Goal: Information Seeking & Learning: Find specific fact

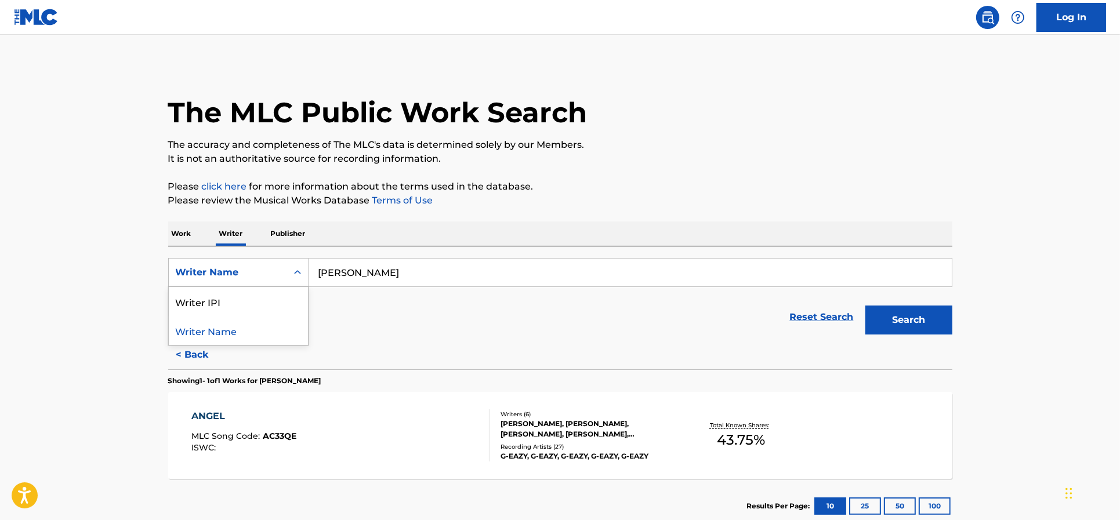
click at [263, 274] on div "Writer Name" at bounding box center [228, 273] width 104 height 14
click at [186, 227] on p "Work" at bounding box center [181, 233] width 27 height 24
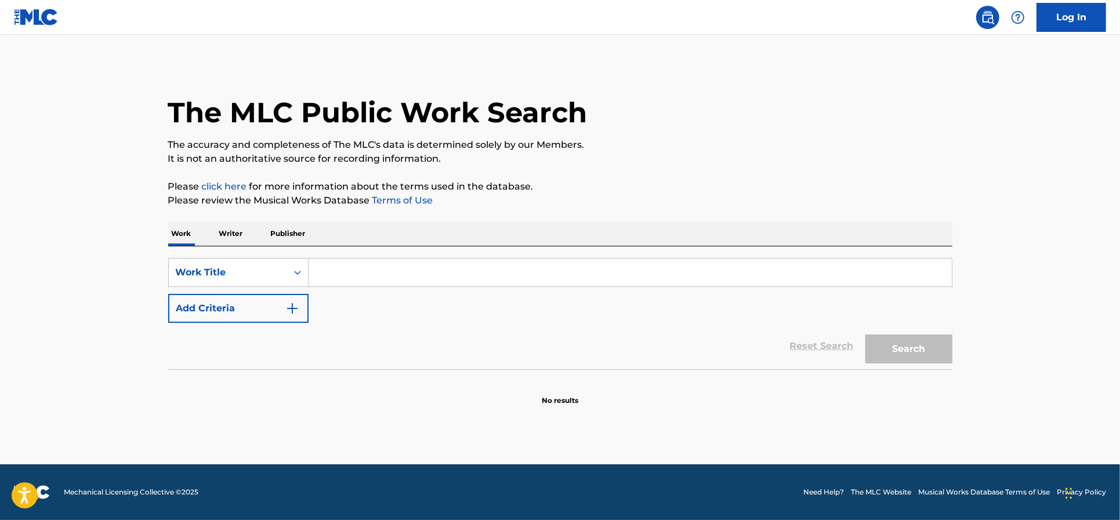
click at [338, 271] on input "Search Form" at bounding box center [629, 273] width 643 height 28
paste input "Ruby Quaker"
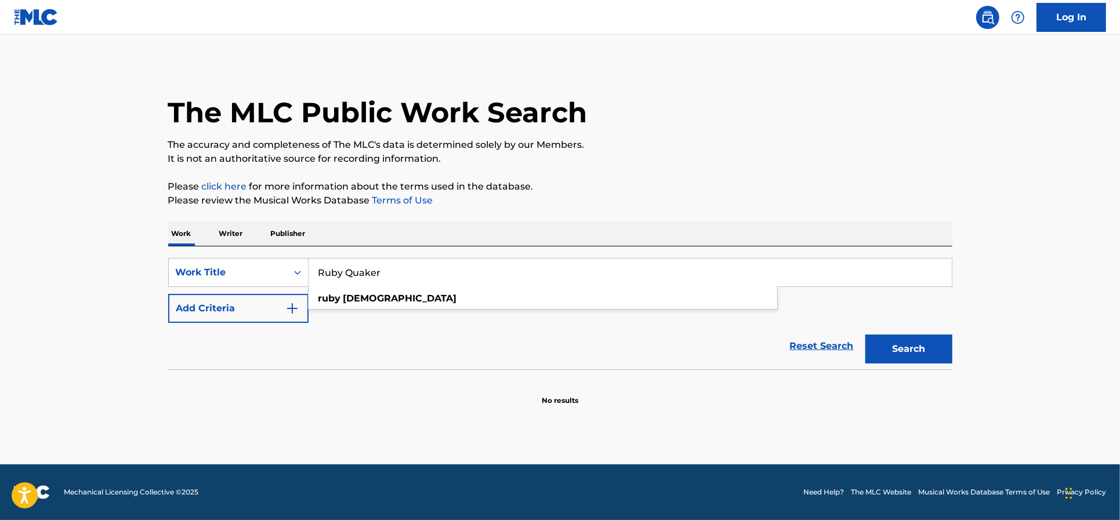
type input "Ruby Quaker"
click at [907, 346] on button "Search" at bounding box center [908, 349] width 87 height 29
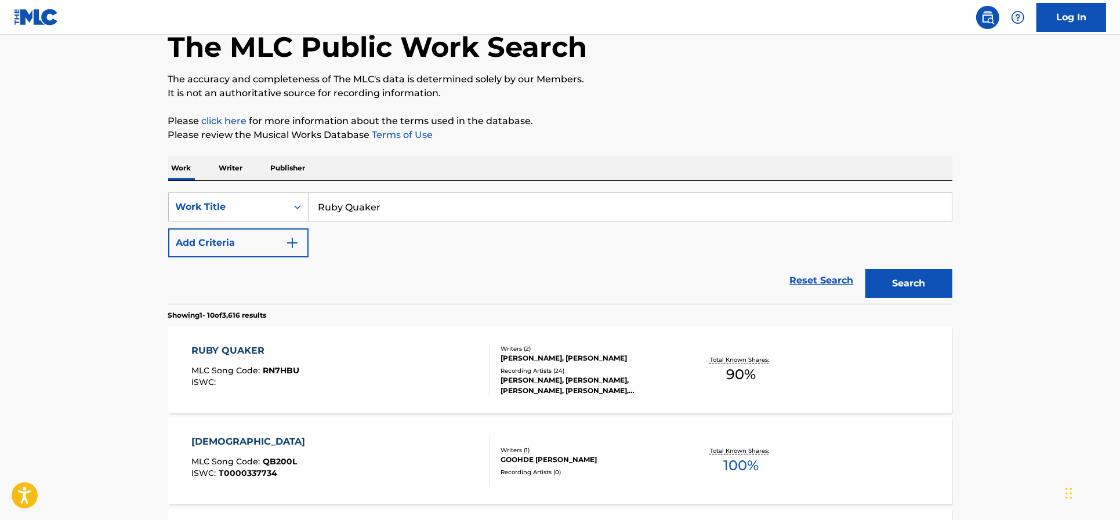
scroll to position [217, 0]
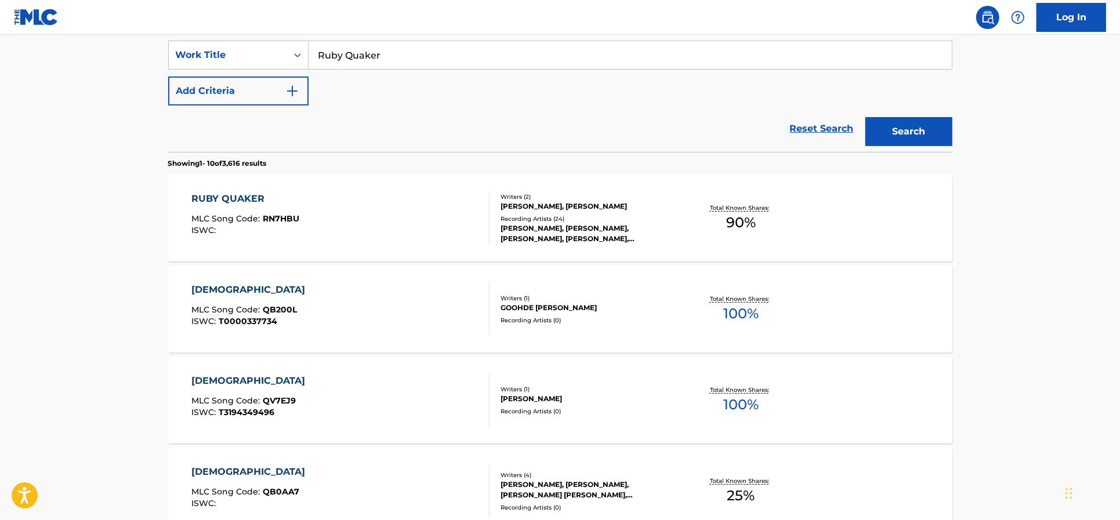
click at [404, 209] on div "RUBY QUAKER MLC Song Code : RN7HBU ISWC :" at bounding box center [340, 218] width 298 height 52
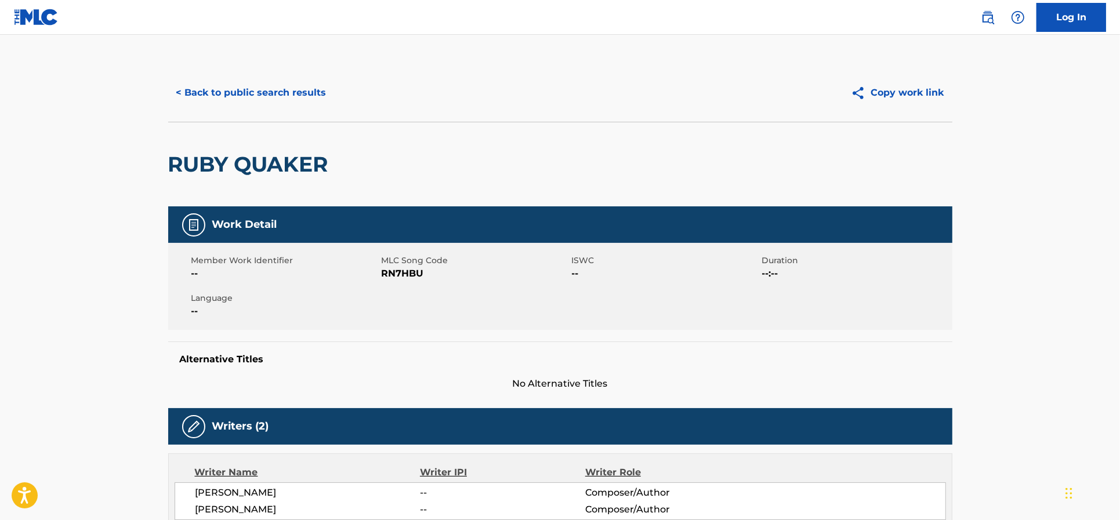
click at [241, 87] on button "< Back to public search results" at bounding box center [251, 92] width 166 height 29
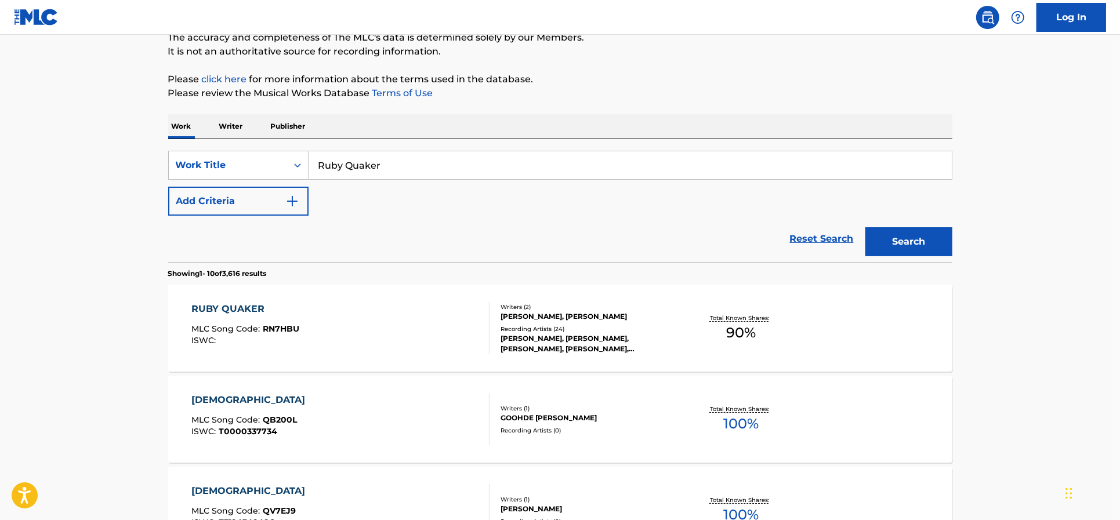
scroll to position [72, 0]
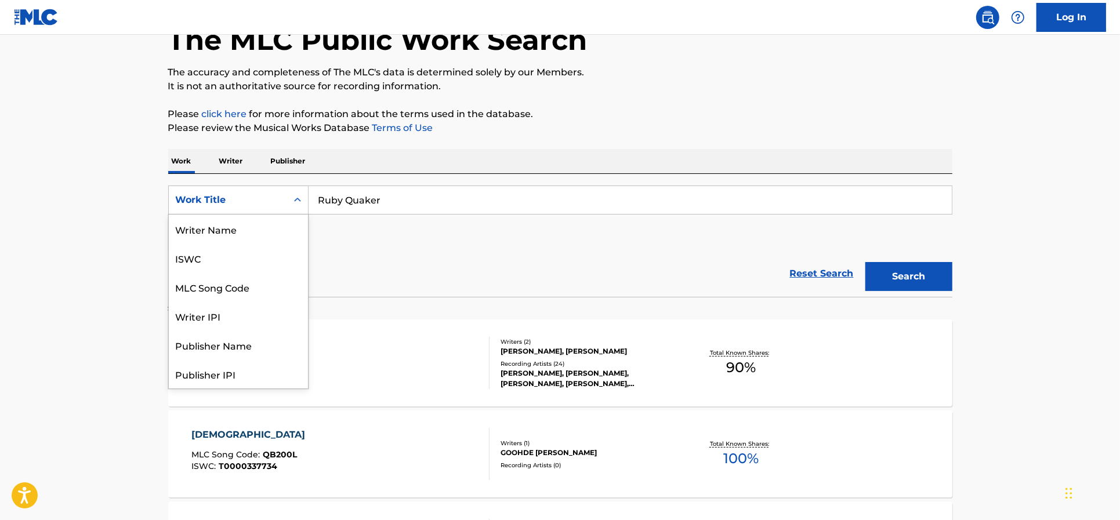
click at [225, 199] on div "Work Title" at bounding box center [228, 200] width 104 height 14
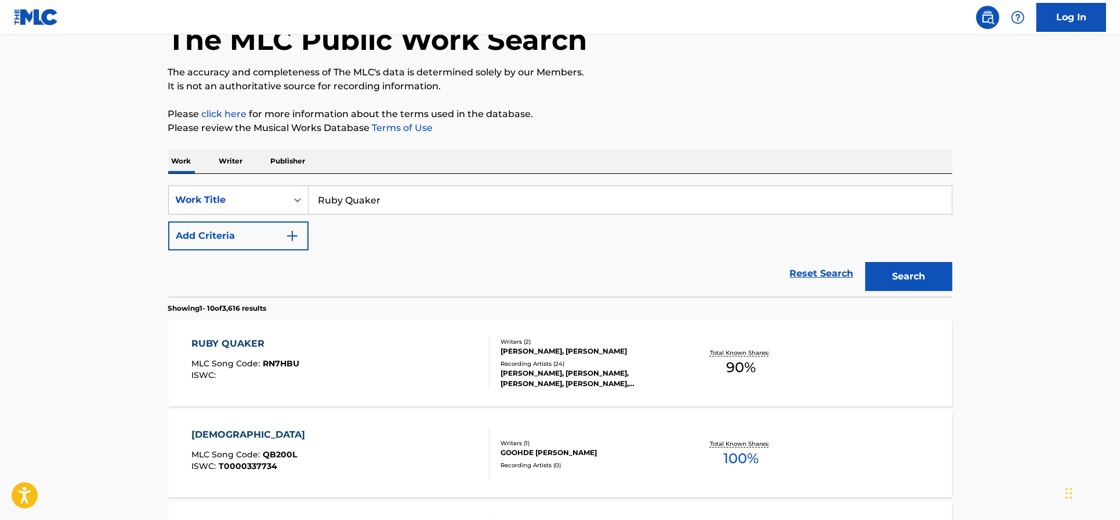
click at [234, 158] on p "Writer" at bounding box center [231, 161] width 31 height 24
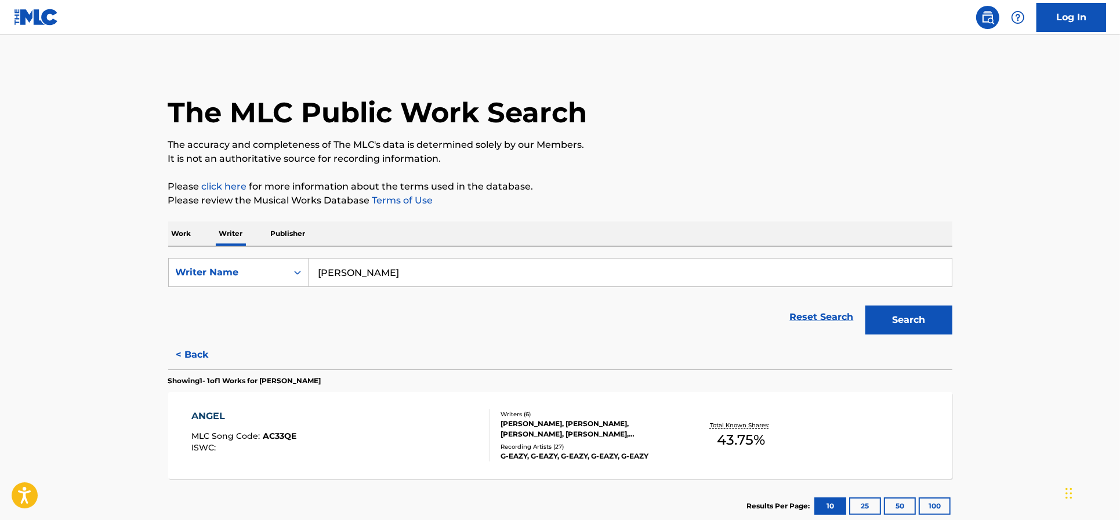
drag, startPoint x: 424, startPoint y: 268, endPoint x: 174, endPoint y: 252, distance: 251.0
click at [184, 260] on div "SearchWithCriteria89d4d8e2-8a57-4f13-868c-8b227dd5f2a3 Writer Name Zac Brunson" at bounding box center [560, 272] width 784 height 29
type input "[PERSON_NAME]"
click at [865, 306] on button "Search" at bounding box center [908, 320] width 87 height 29
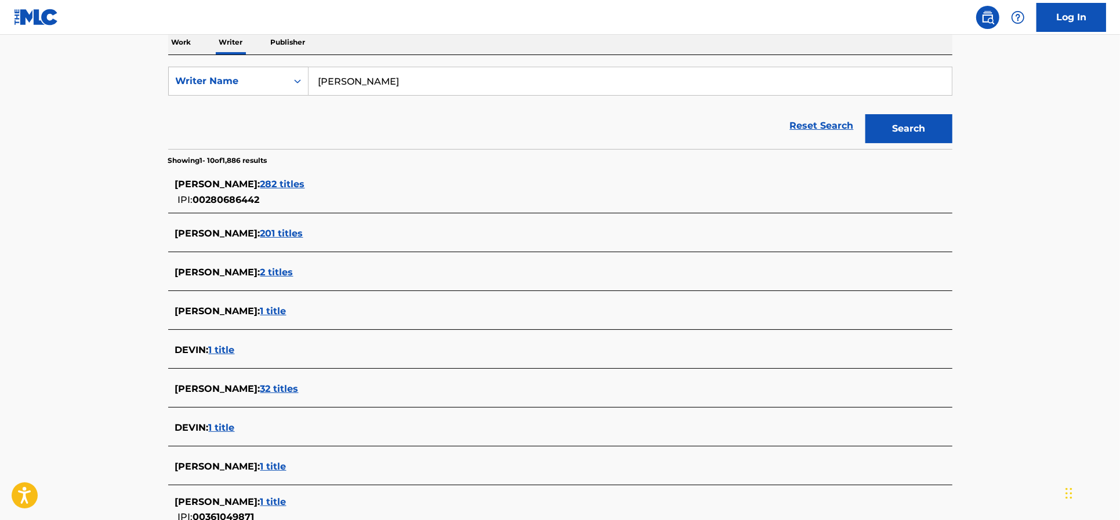
scroll to position [217, 0]
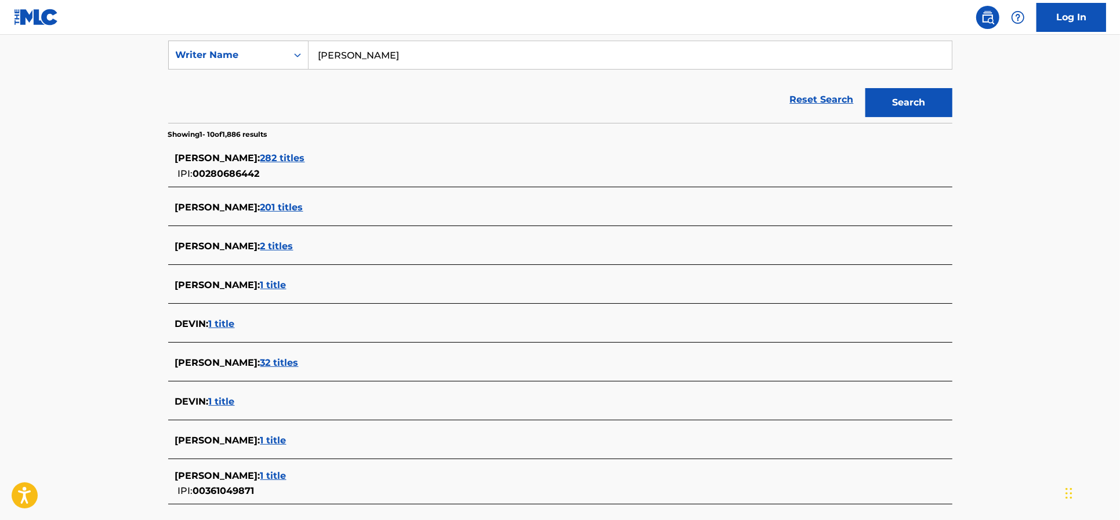
click at [290, 209] on span "201 titles" at bounding box center [281, 207] width 43 height 11
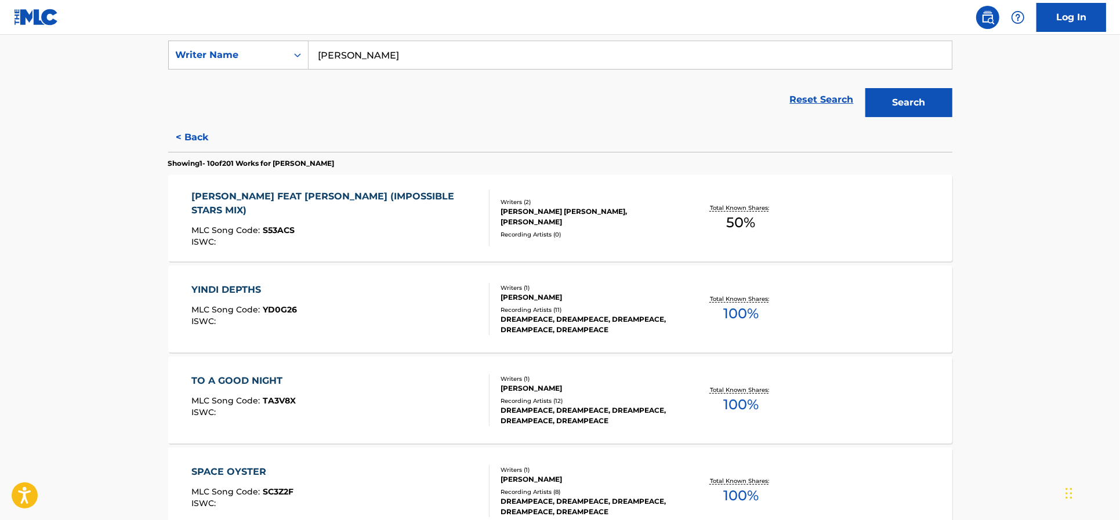
click at [906, 106] on button "Search" at bounding box center [908, 102] width 87 height 29
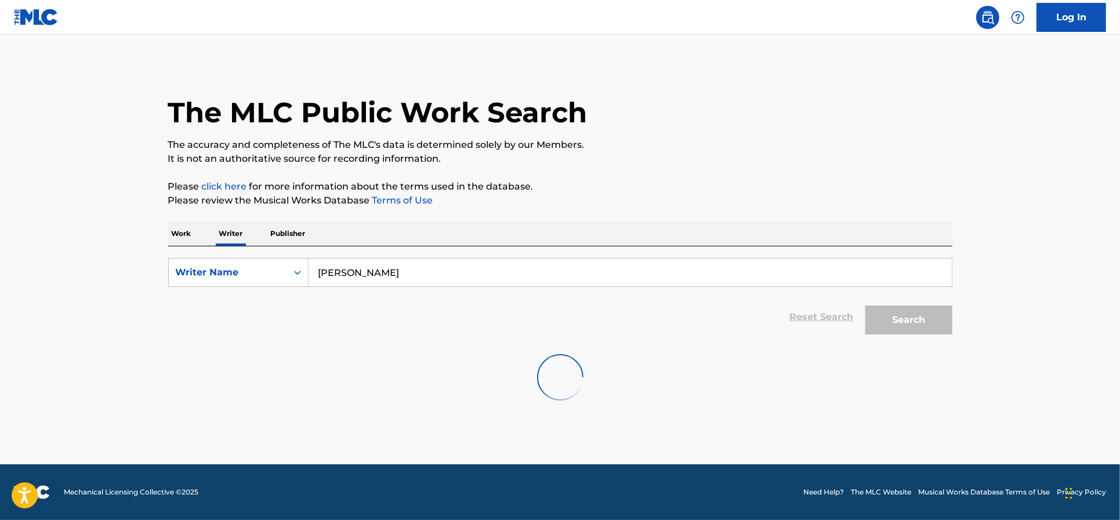
scroll to position [0, 0]
click at [349, 279] on input "Search Form" at bounding box center [629, 273] width 643 height 28
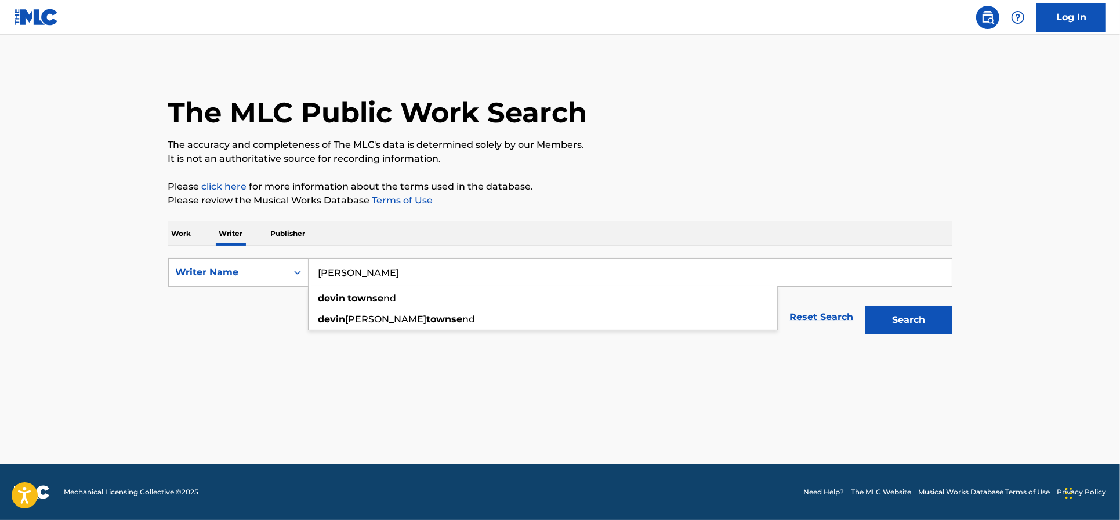
type input "[PERSON_NAME]"
click at [865, 306] on button "Search" at bounding box center [908, 320] width 87 height 29
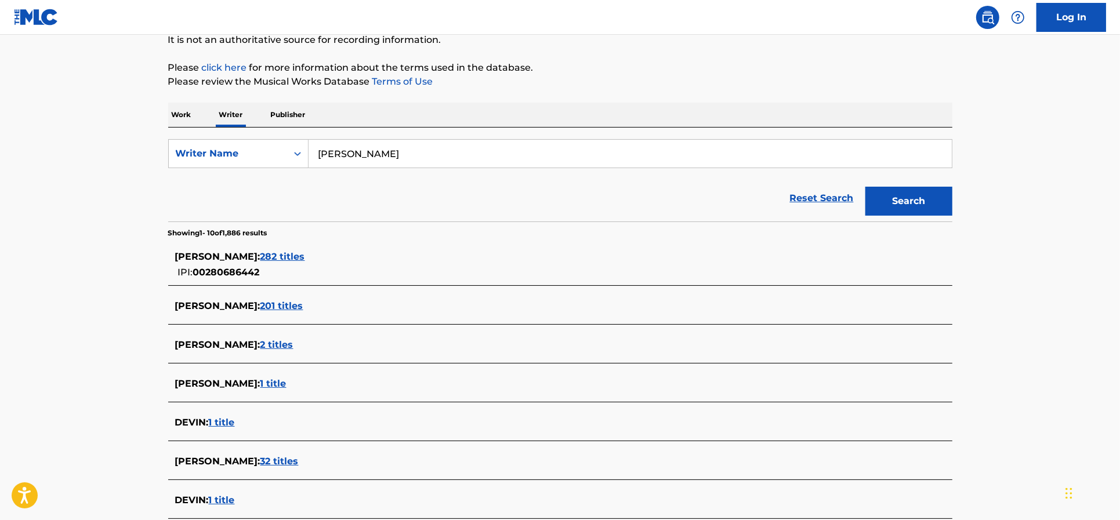
scroll to position [145, 0]
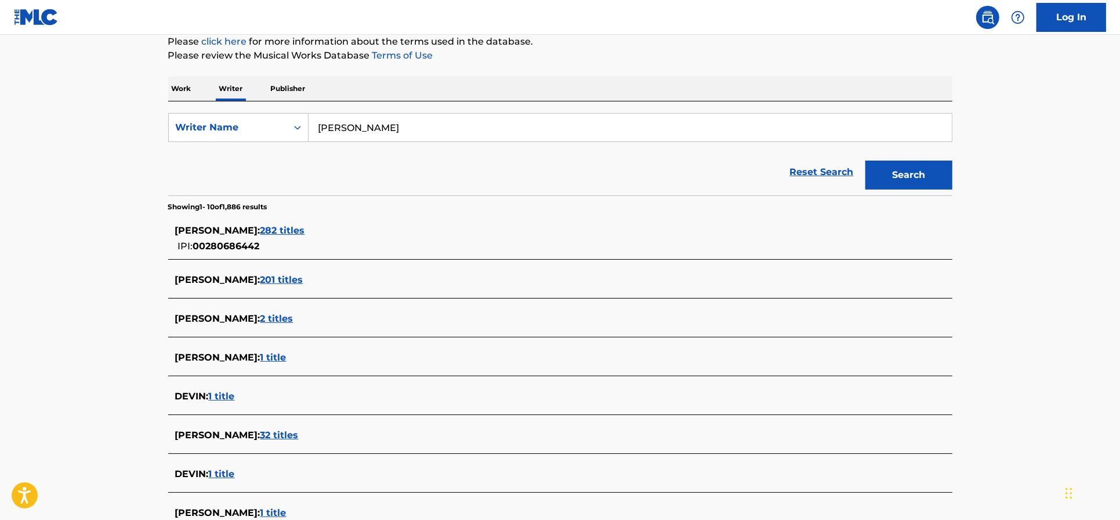
click at [300, 277] on span "201 titles" at bounding box center [281, 279] width 43 height 11
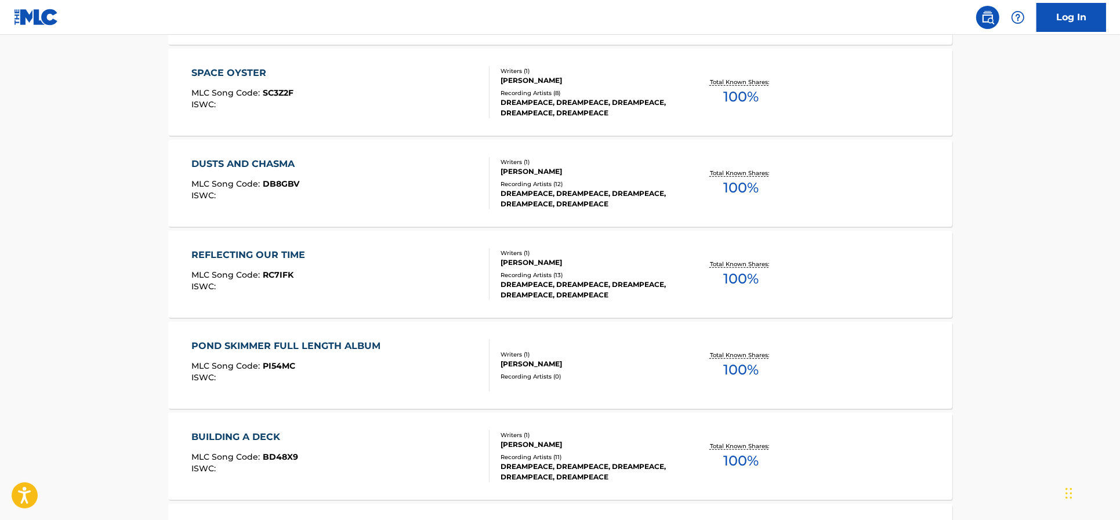
scroll to position [652, 0]
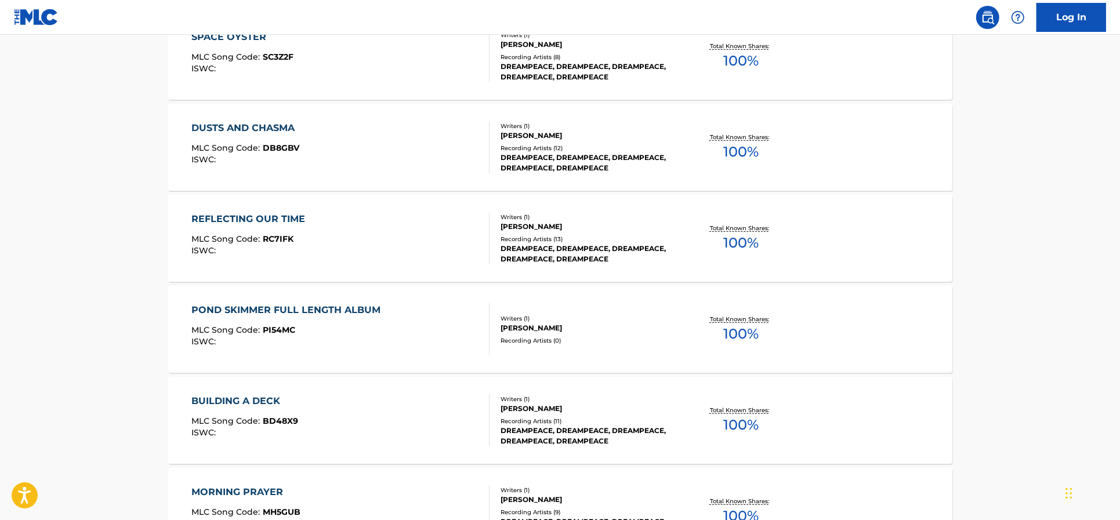
click at [300, 224] on div "REFLECTING OUR TIME" at bounding box center [250, 219] width 119 height 14
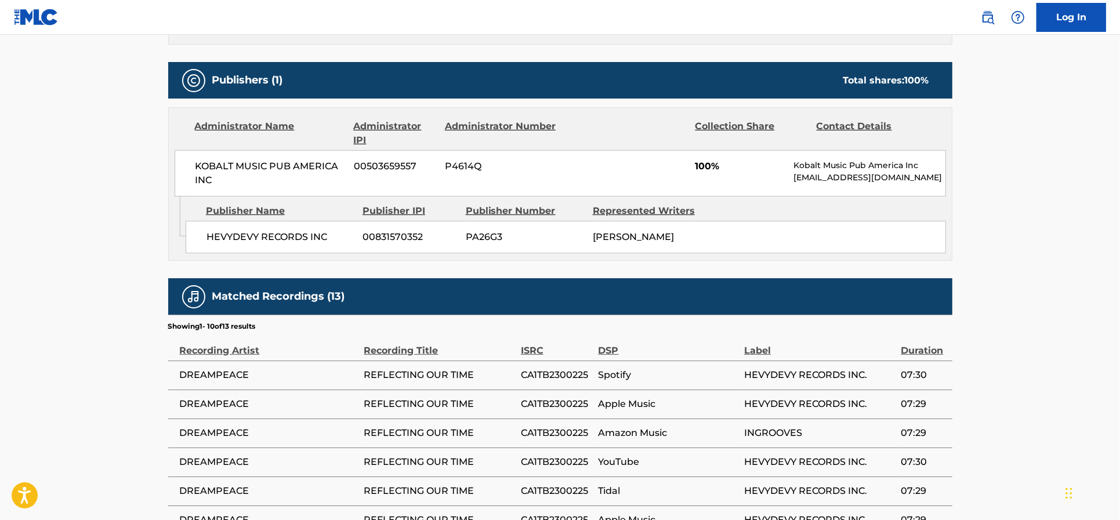
scroll to position [507, 0]
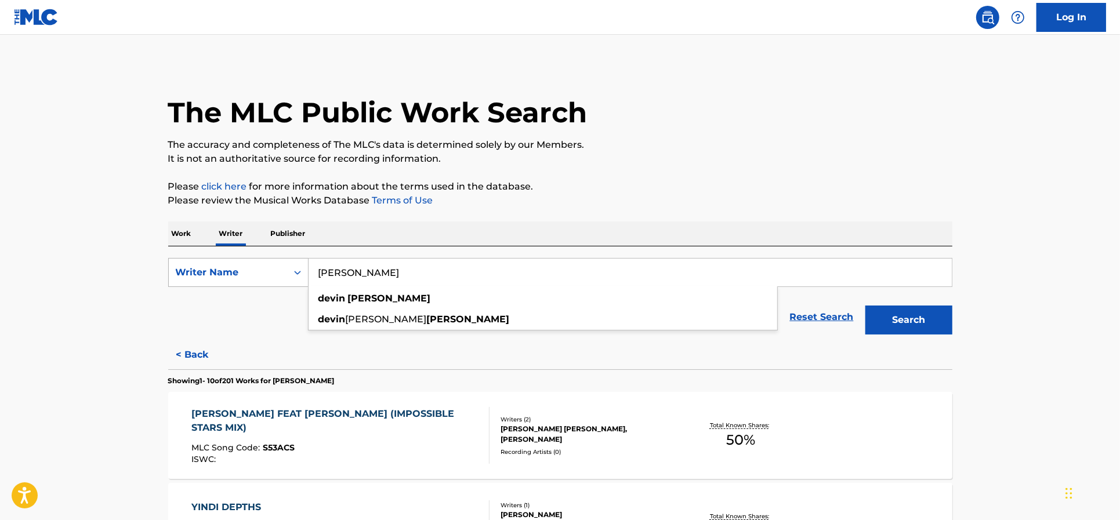
drag, startPoint x: 310, startPoint y: 277, endPoint x: 195, endPoint y: 282, distance: 114.9
click at [195, 282] on div "SearchWithCriteria55a8e121-465b-4d73-b0f3-2699f2705f21 Writer Name [PERSON_NAME…" at bounding box center [560, 272] width 784 height 29
type input "[PERSON_NAME]"
click at [865, 306] on button "Search" at bounding box center [908, 320] width 87 height 29
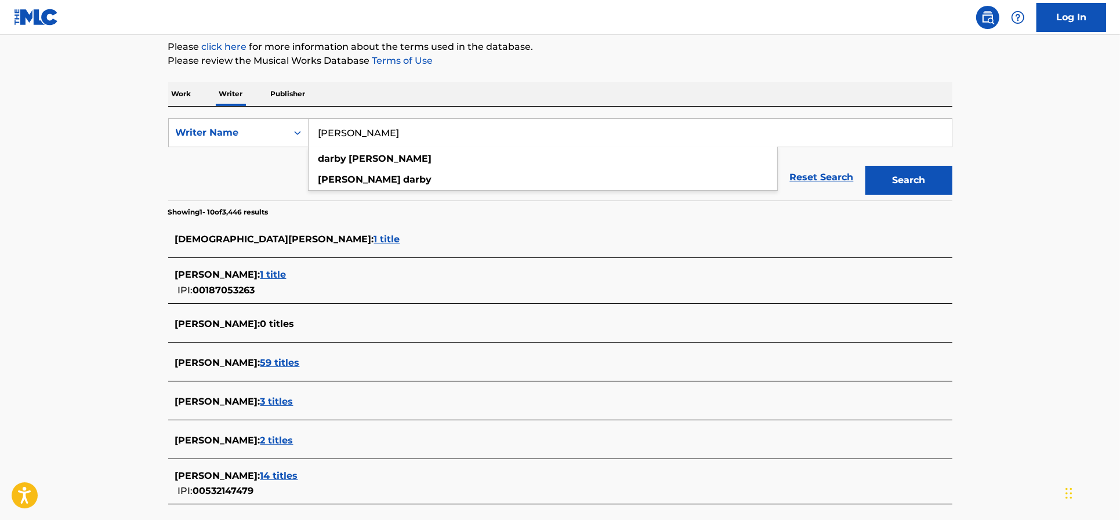
scroll to position [145, 0]
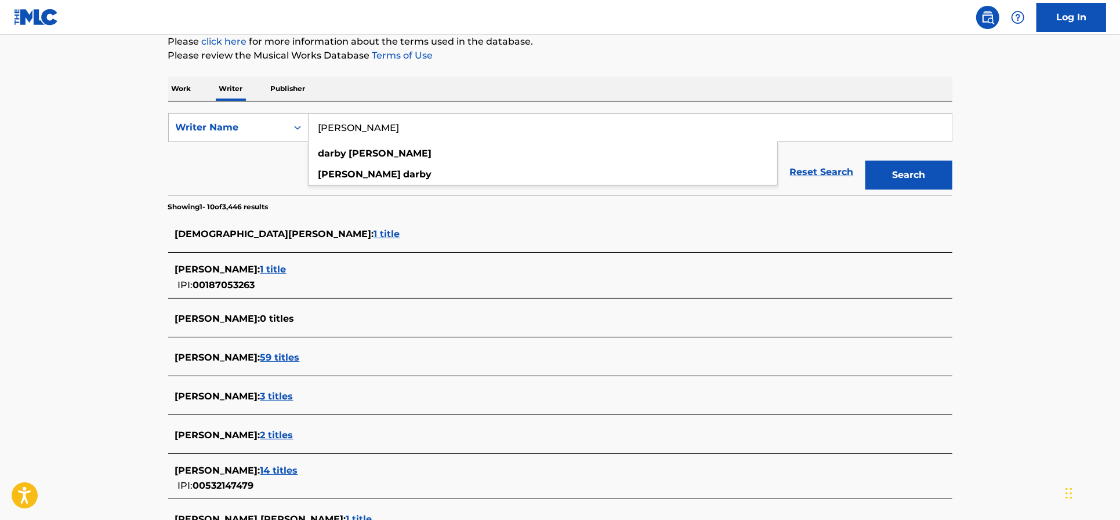
click at [137, 219] on main "The MLC Public Work Search The accuracy and completeness of The MLC's data is d…" at bounding box center [560, 289] width 1120 height 798
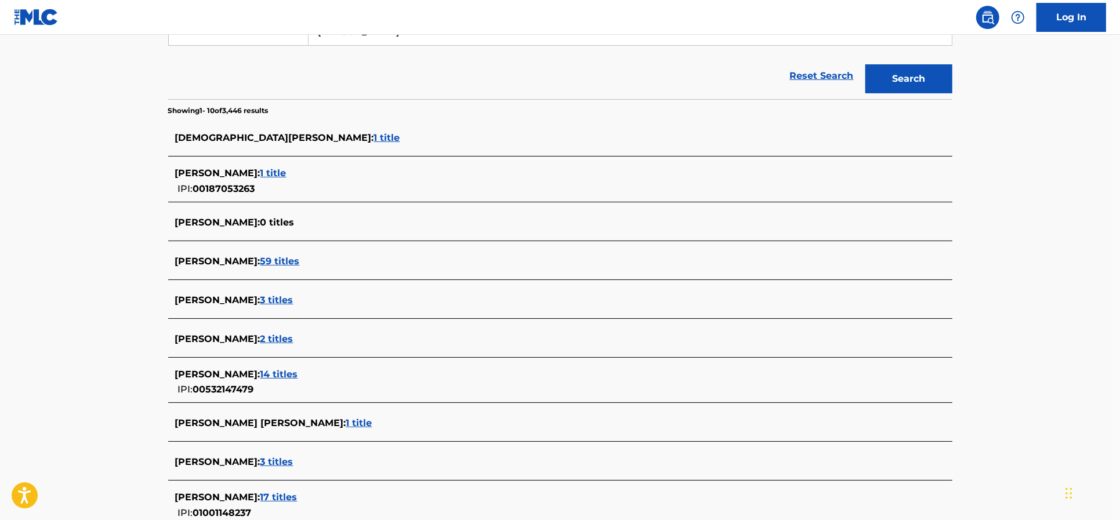
scroll to position [290, 0]
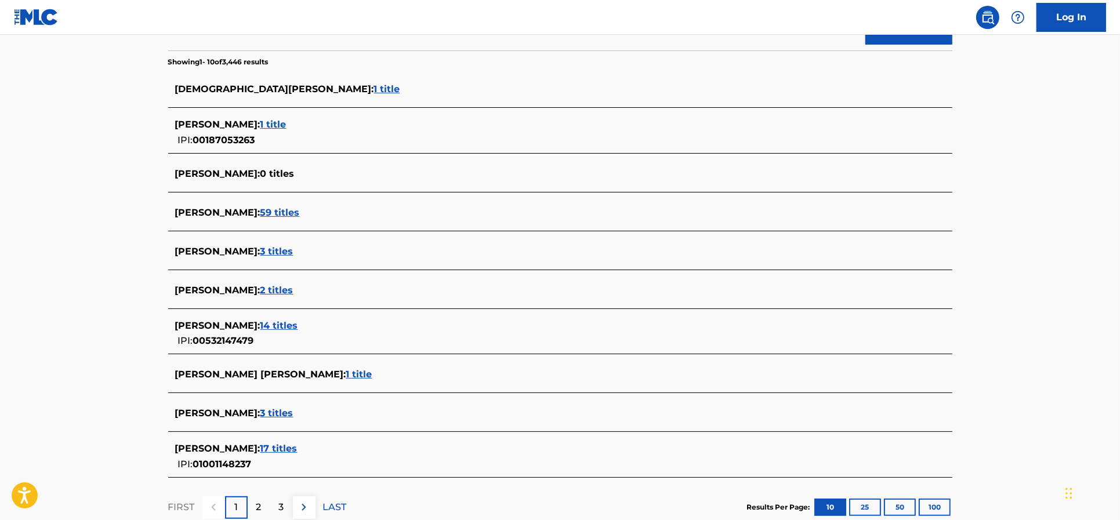
click at [267, 450] on span "17 titles" at bounding box center [278, 448] width 37 height 11
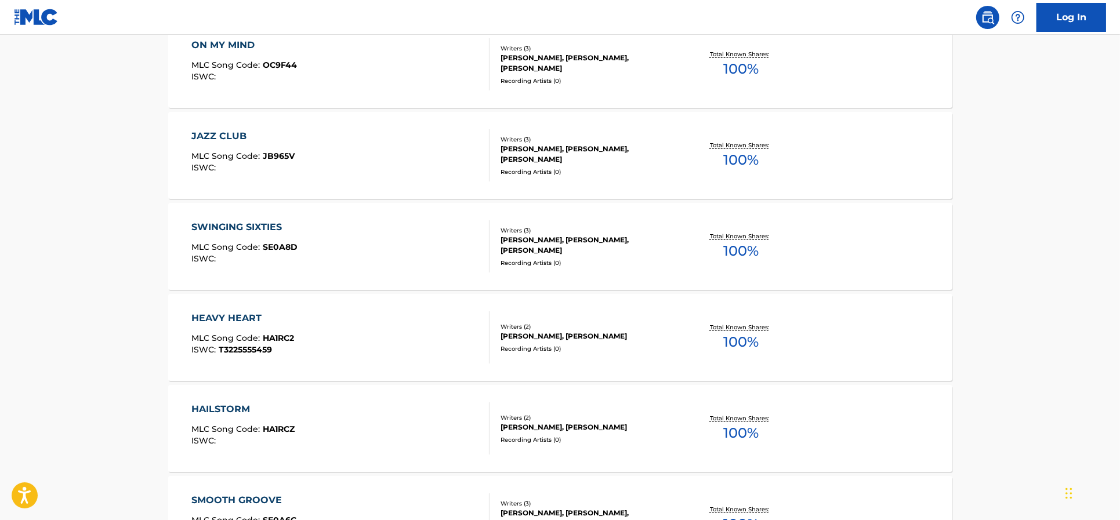
scroll to position [507, 0]
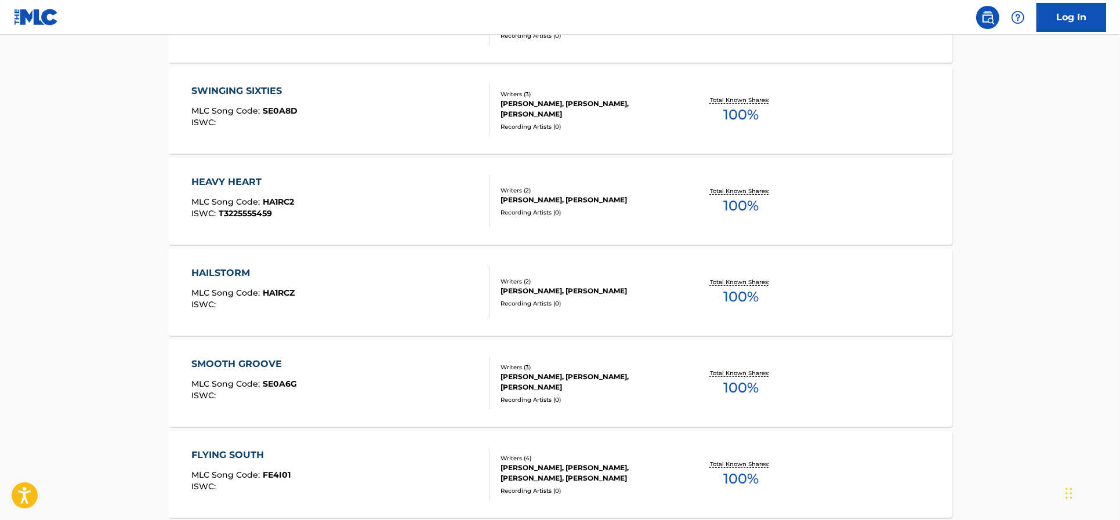
click at [369, 270] on div "HAILSTORM MLC Song Code : HA1RCZ ISWC :" at bounding box center [340, 292] width 298 height 52
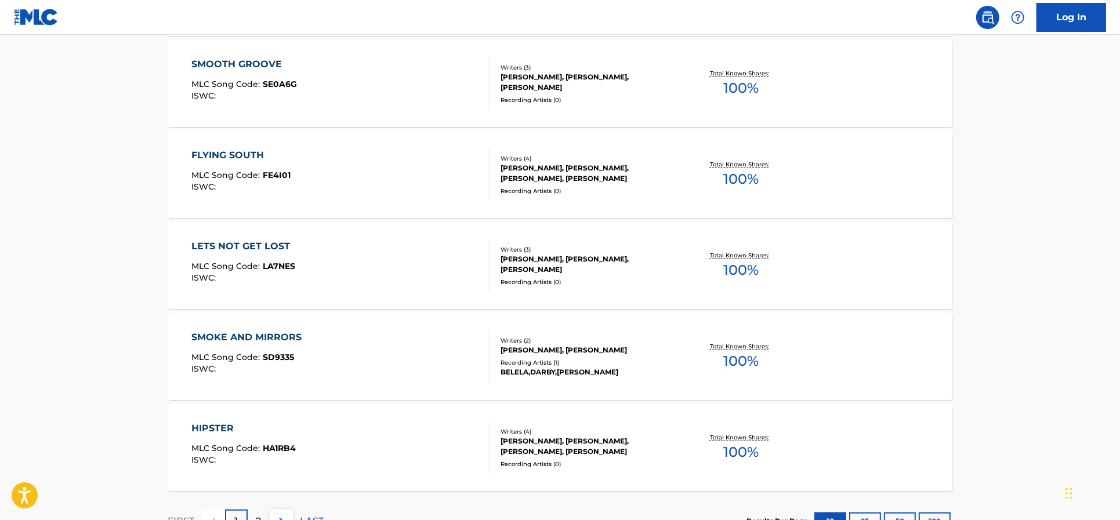
scroll to position [899, 0]
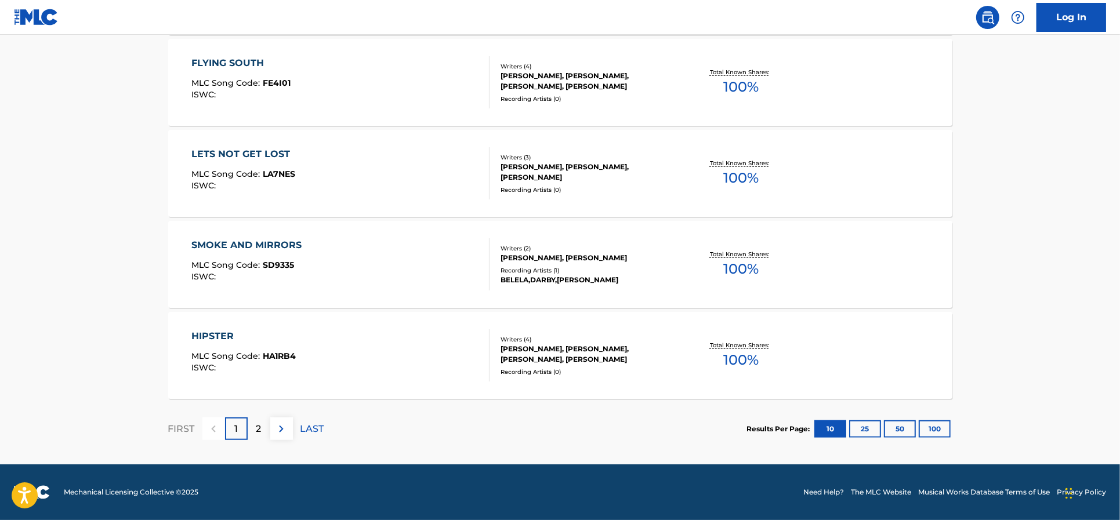
click at [369, 353] on div "HIPSTER MLC Song Code : HA1RB4 ISWC :" at bounding box center [340, 355] width 298 height 52
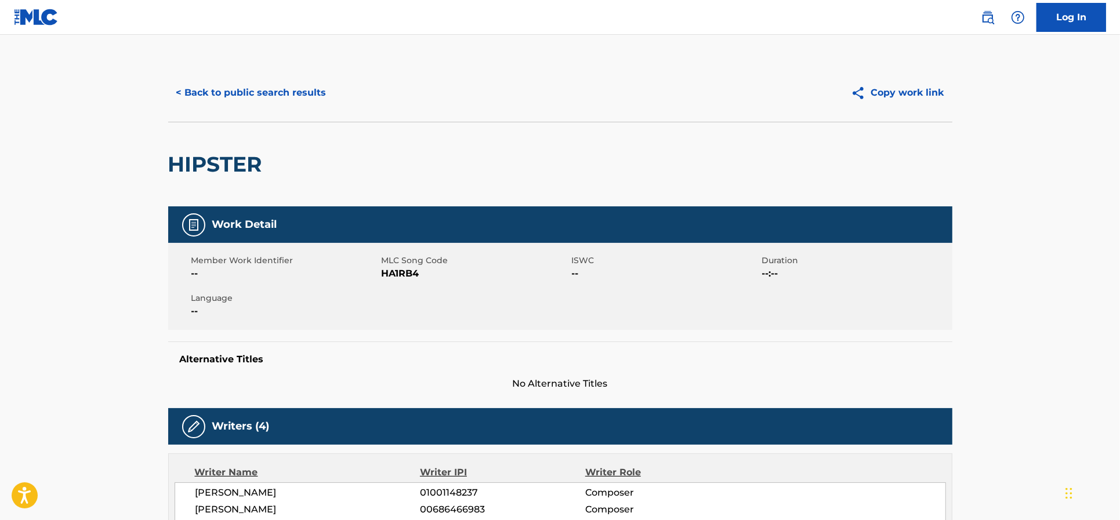
click at [239, 92] on button "< Back to public search results" at bounding box center [251, 92] width 166 height 29
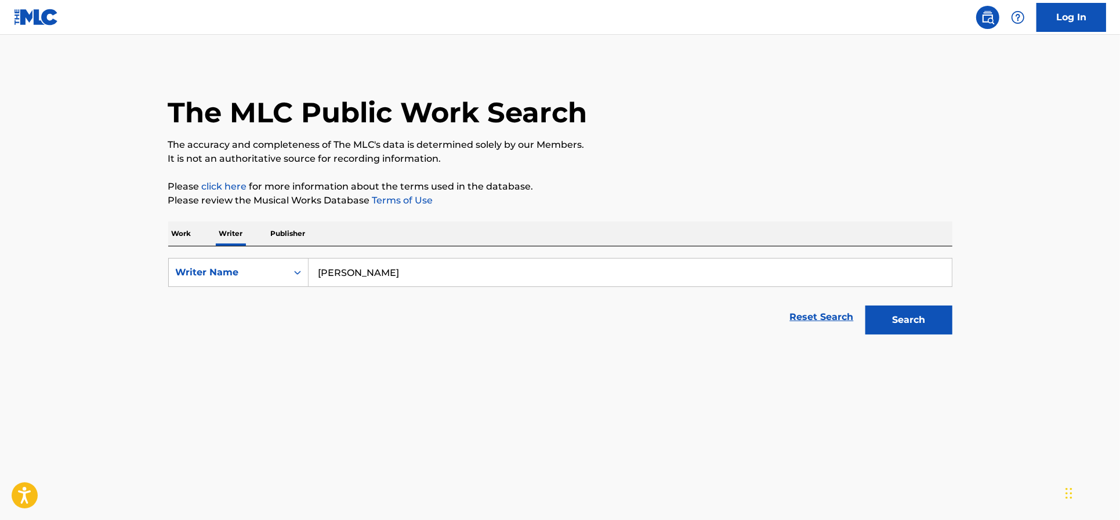
scroll to position [899, 0]
